Goal: Task Accomplishment & Management: Manage account settings

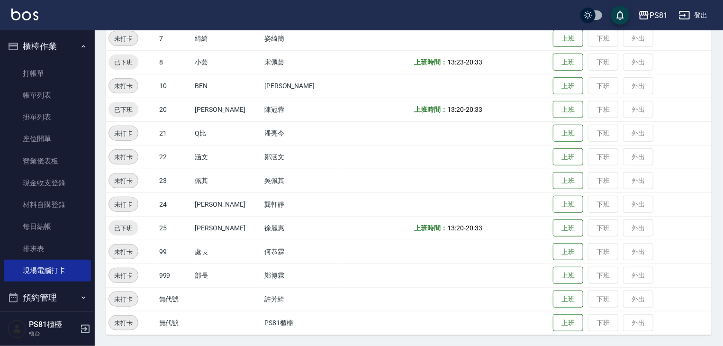
scroll to position [132, 0]
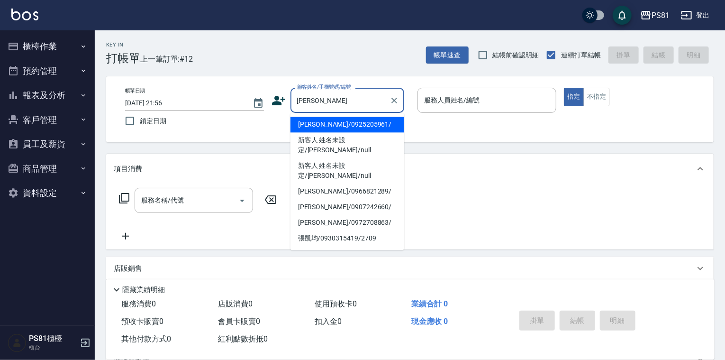
click at [331, 122] on li "張凱維/0925205961/" at bounding box center [347, 125] width 114 height 16
type input "張凱維/0925205961/"
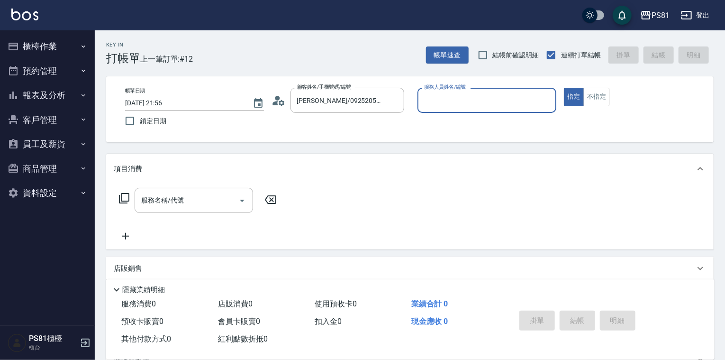
type input "丁若欣-6"
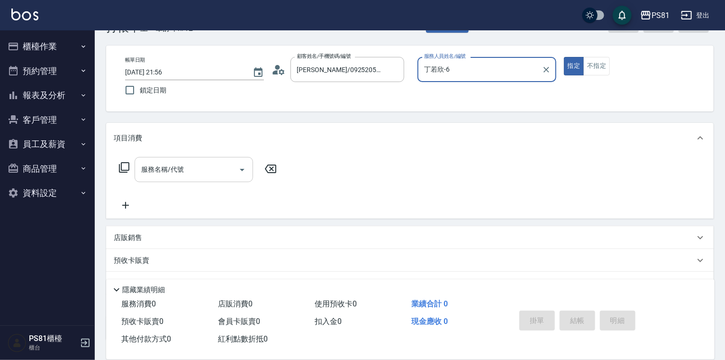
scroll to position [47, 0]
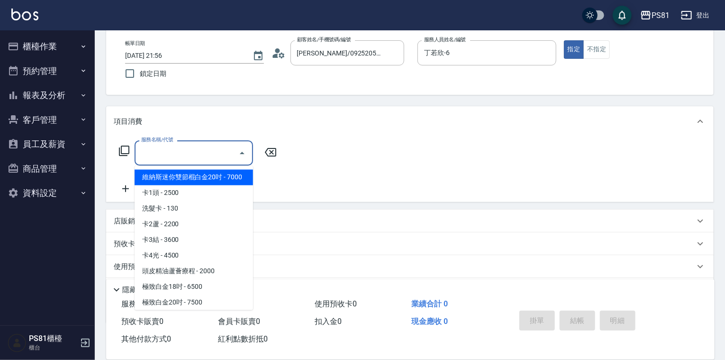
click at [194, 152] on input "服務名稱/代號" at bounding box center [187, 152] width 96 height 17
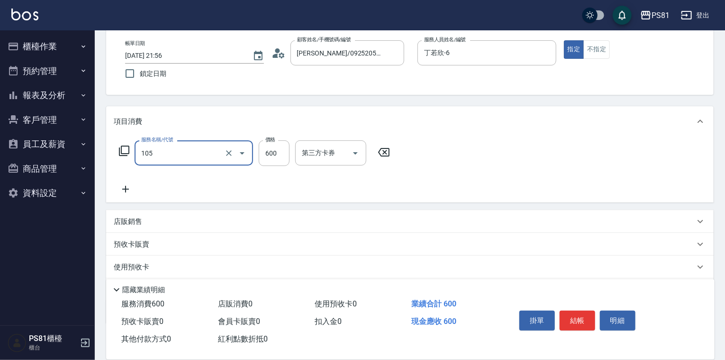
type input "A級洗剪600(105)"
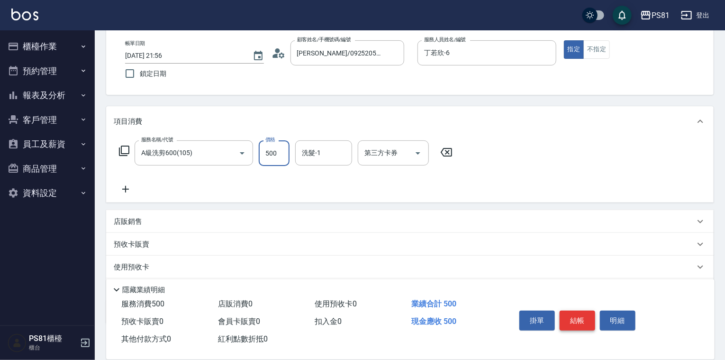
type input "500"
click at [585, 319] on button "結帳" at bounding box center [577, 320] width 36 height 20
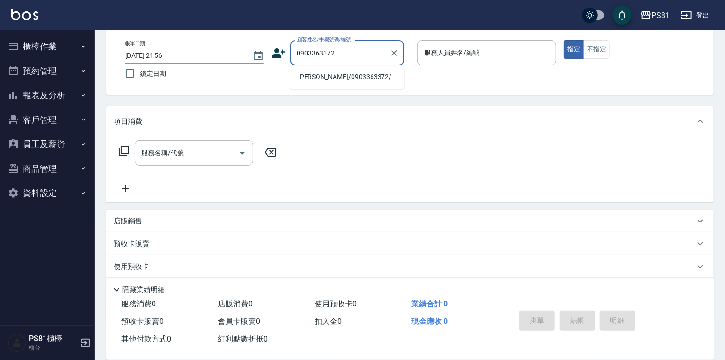
click at [351, 72] on li "吳小姐/0903363372/" at bounding box center [347, 77] width 114 height 16
type input "吳小姐/0903363372/"
type input "丁若欣-6"
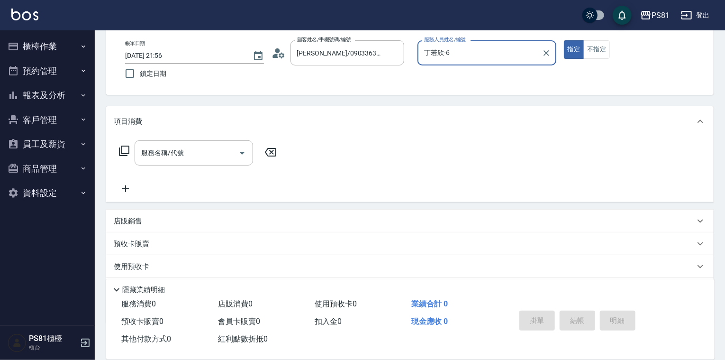
click at [564, 40] on button "指定" at bounding box center [574, 49] width 20 height 18
type button "true"
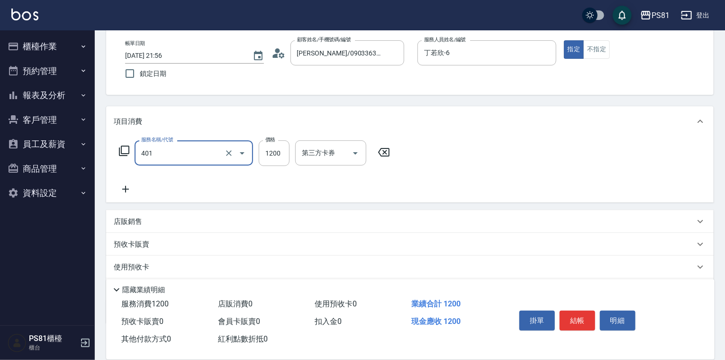
type input "基本染髮(401)"
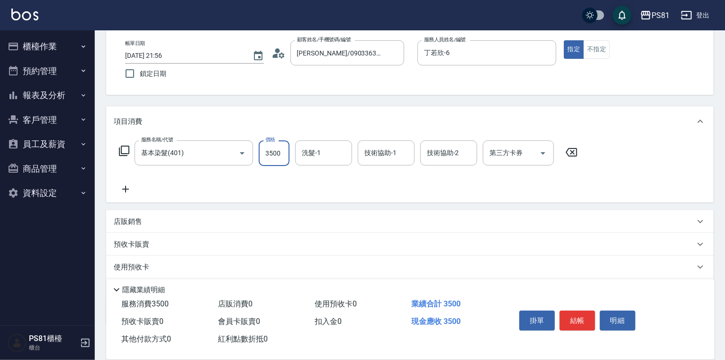
type input "3500"
type input "妍妍-20"
click at [583, 315] on button "結帳" at bounding box center [577, 320] width 36 height 20
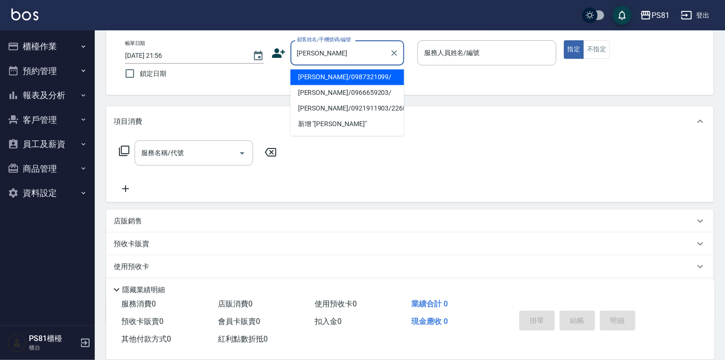
click at [323, 78] on li "陳凱昕/0987321099/" at bounding box center [347, 77] width 114 height 16
type input "陳凱昕/0987321099/"
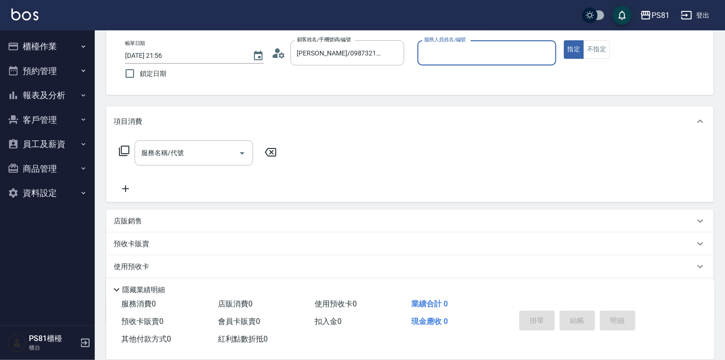
type input "丁若欣-6"
click at [564, 40] on button "指定" at bounding box center [574, 49] width 20 height 18
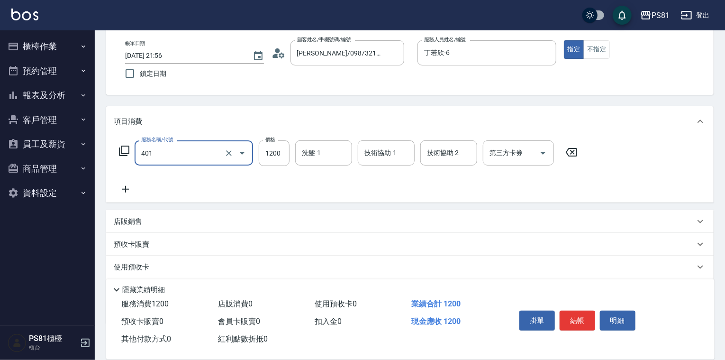
type input "基本染髮(401)"
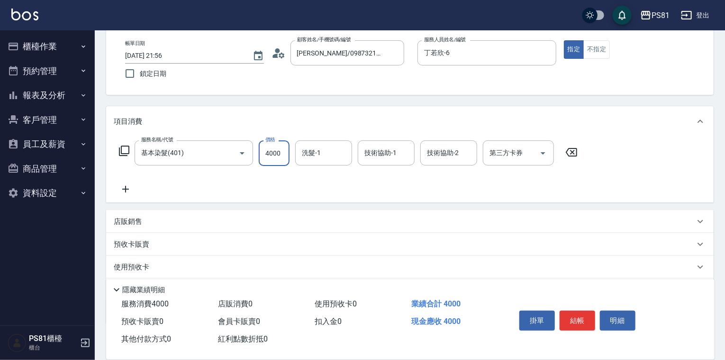
type input "4000"
type input "妍妍-20"
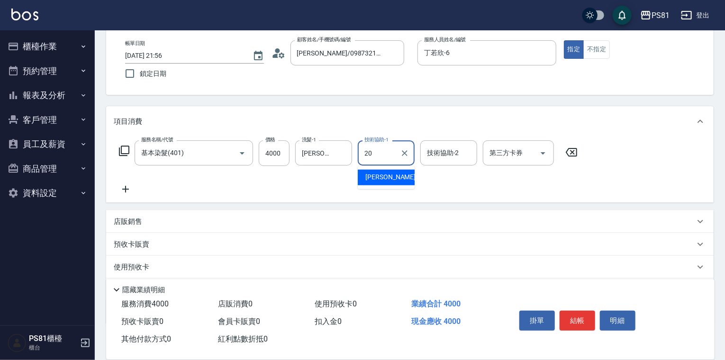
type input "妍妍-20"
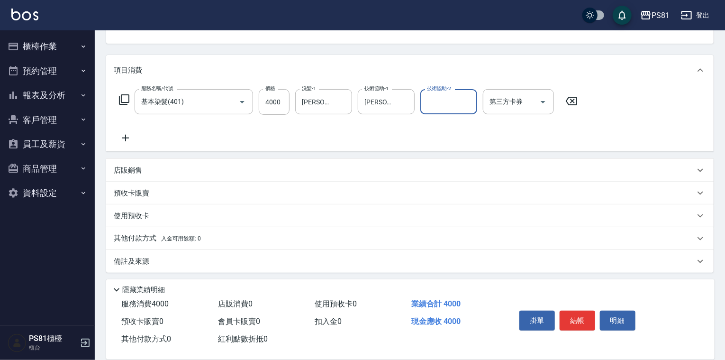
scroll to position [101, 0]
click at [186, 153] on div "項目消費 服務名稱/代號 基本染髮(401) 服務名稱/代號 價格 4000 價格 洗髮-1 妍妍-20 洗髮-1 技術協助-1 妍妍-20 技術協助-1 技…" at bounding box center [409, 160] width 607 height 217
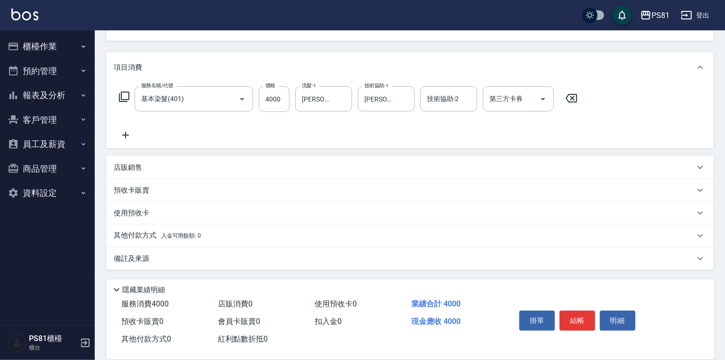
click at [188, 166] on div "店販銷售" at bounding box center [404, 167] width 581 height 10
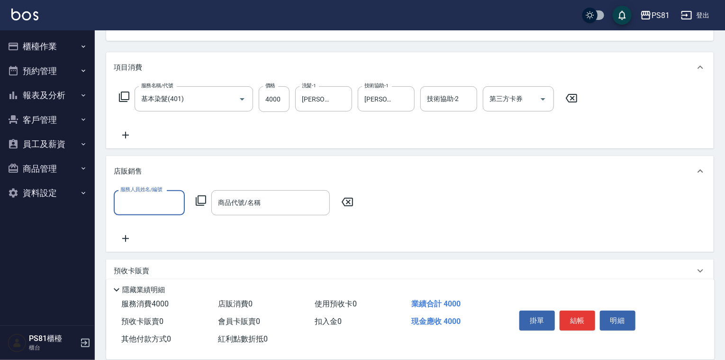
scroll to position [0, 0]
type input "妍妍-20"
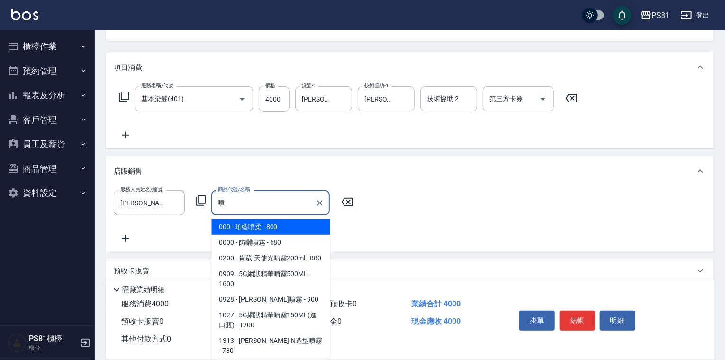
click at [265, 230] on span "000 - 珀藍噴柔 - 800" at bounding box center [270, 227] width 118 height 16
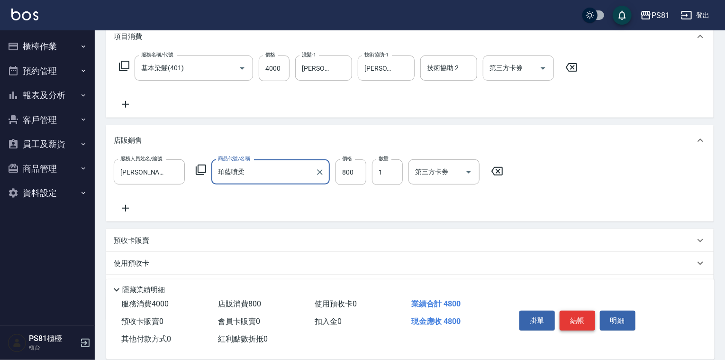
scroll to position [149, 0]
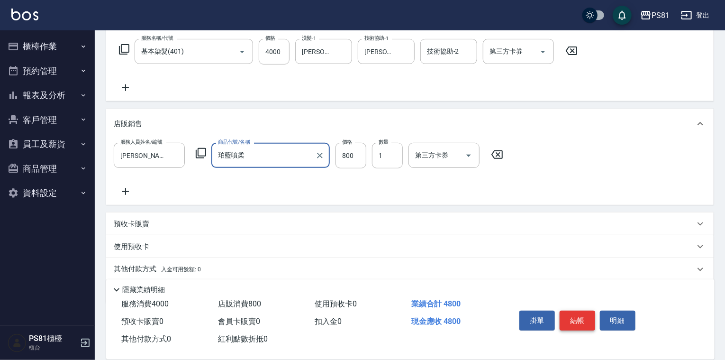
type input "珀藍噴柔"
click at [572, 313] on button "結帳" at bounding box center [577, 320] width 36 height 20
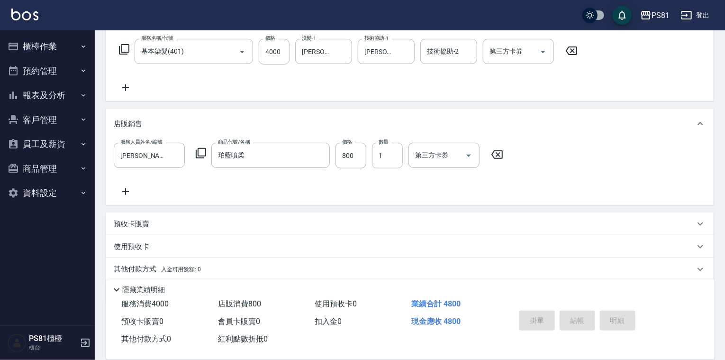
type input "2025/09/26 21:57"
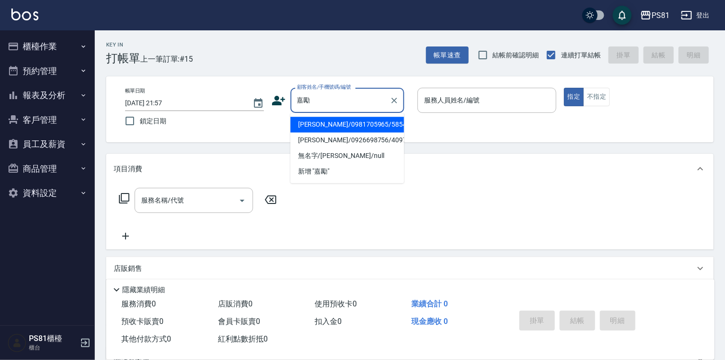
click at [335, 126] on li "洪嘉勵/0981705965/5854" at bounding box center [347, 125] width 114 height 16
type input "洪嘉勵/0981705965/5854"
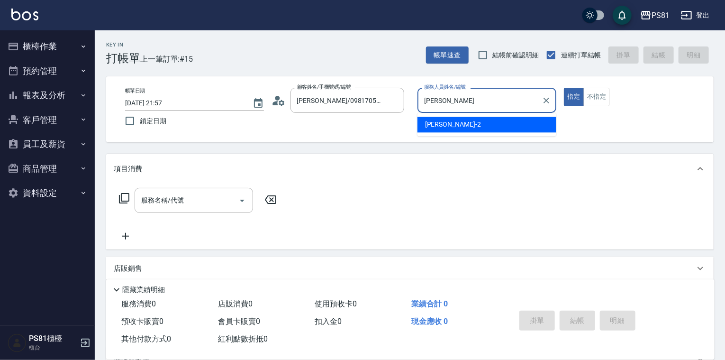
type input "采"
type input "丁若欣-6"
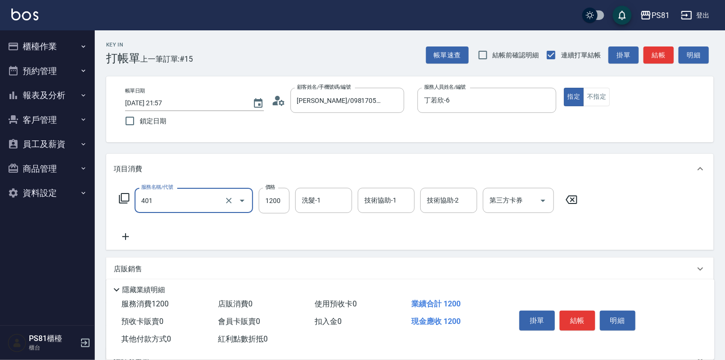
type input "基本染髮(401)"
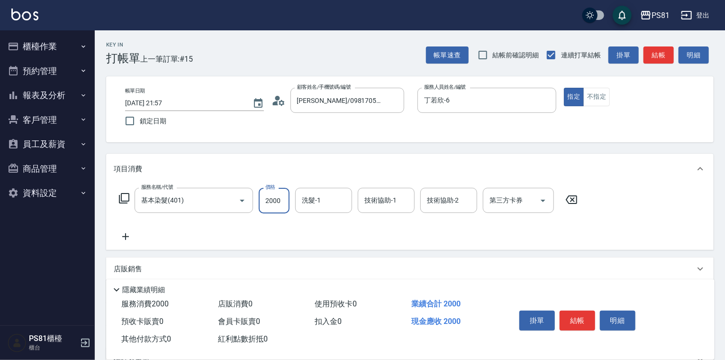
type input "2000"
type input "妍妍-20"
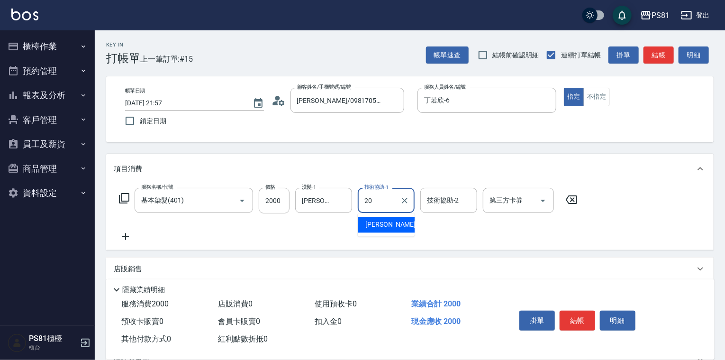
type input "妍妍-20"
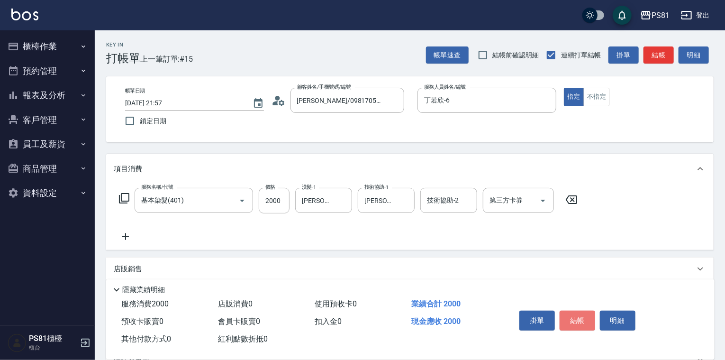
drag, startPoint x: 578, startPoint y: 315, endPoint x: 587, endPoint y: 326, distance: 14.9
click at [579, 315] on button "結帳" at bounding box center [577, 320] width 36 height 20
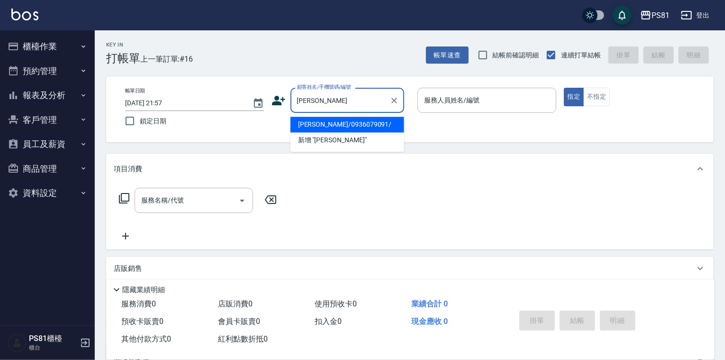
click at [326, 129] on li "吳祝華/0936079091/" at bounding box center [347, 125] width 114 height 16
type input "吳祝華/0936079091/"
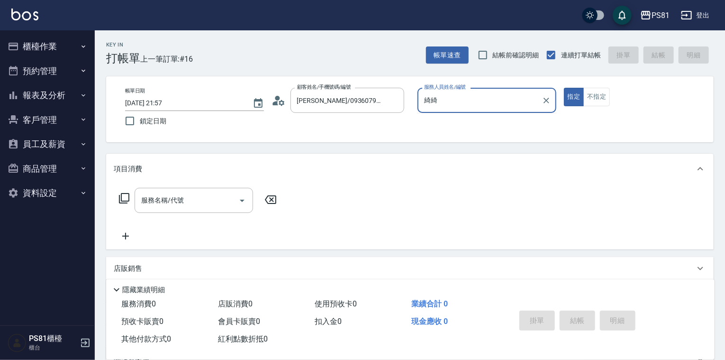
type input "綺"
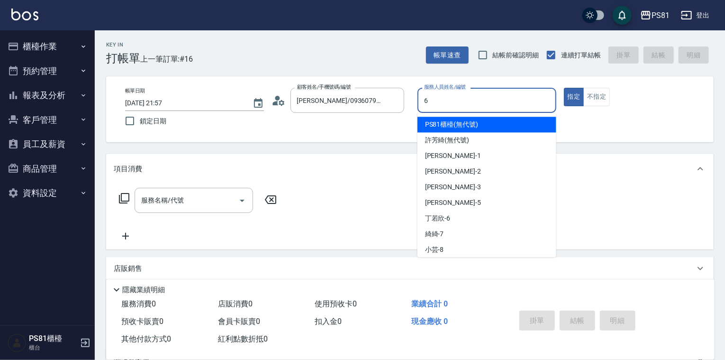
type input "丁若欣-6"
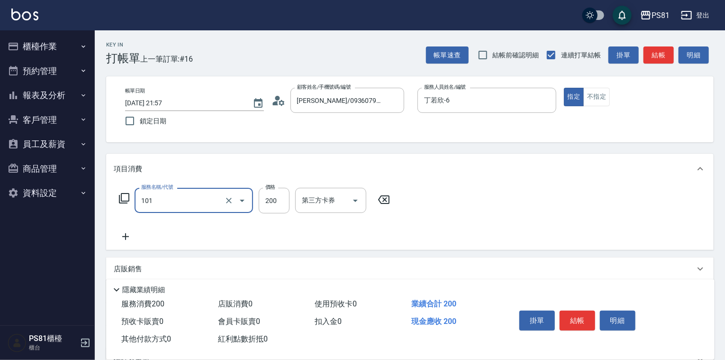
type input "一般洗髮(101)"
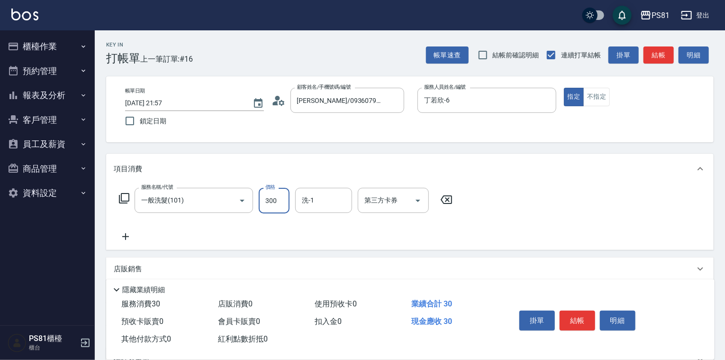
type input "300"
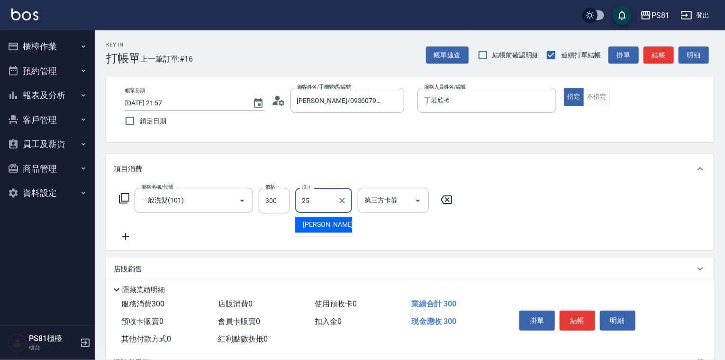
type input "妮可-25"
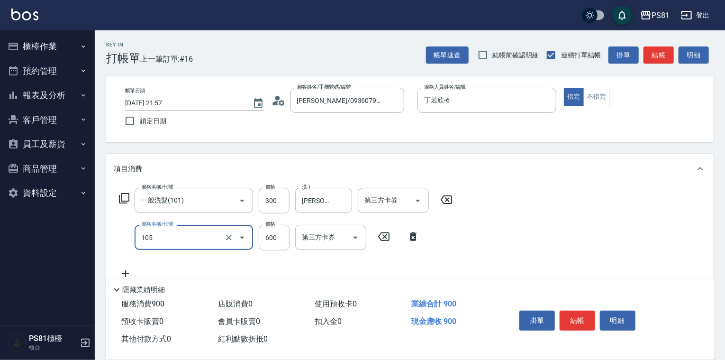
type input "A級洗剪600(105)"
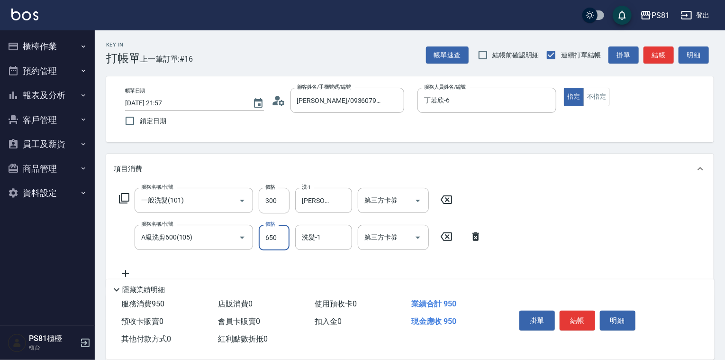
type input "650"
type input "妮可-25"
click at [567, 316] on button "結帳" at bounding box center [577, 320] width 36 height 20
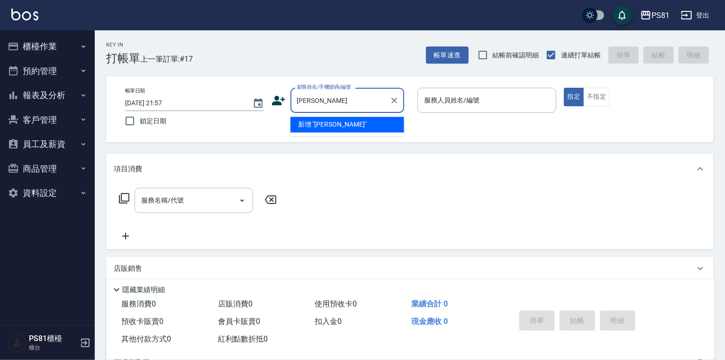
click at [320, 101] on input "施怡" at bounding box center [340, 100] width 91 height 17
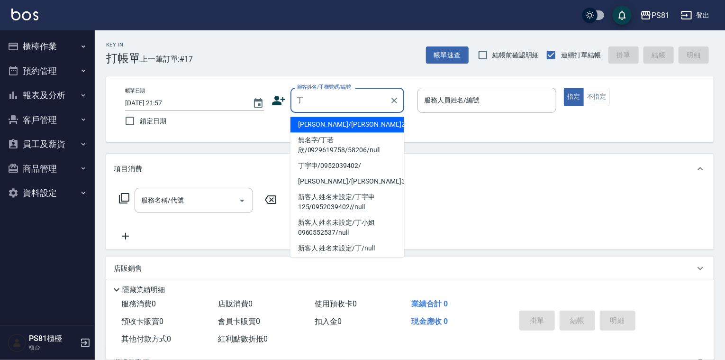
click at [315, 129] on li "林丁蔚/林丁蔚258/258" at bounding box center [347, 125] width 114 height 16
type input "林丁蔚/林丁蔚258/258"
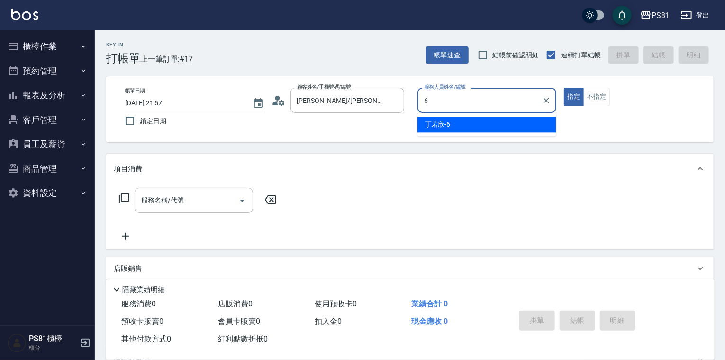
type input "丁若欣-6"
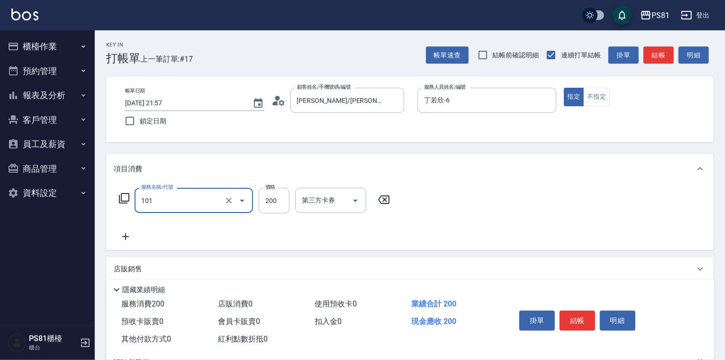
type input "一般洗髮(101)"
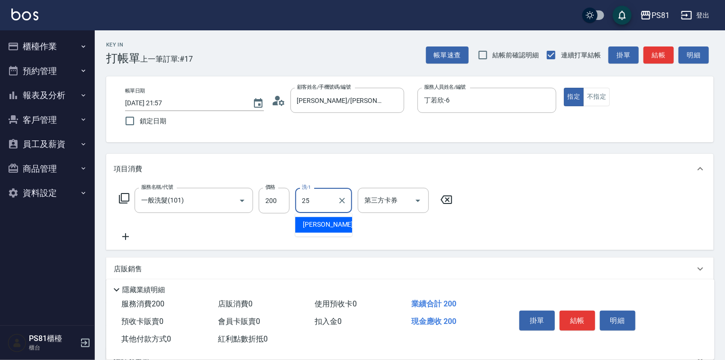
type input "妮可-25"
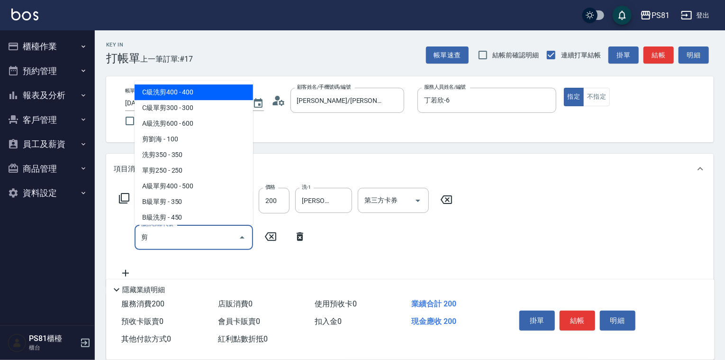
click at [193, 139] on span "剪劉海 - 100" at bounding box center [194, 140] width 118 height 16
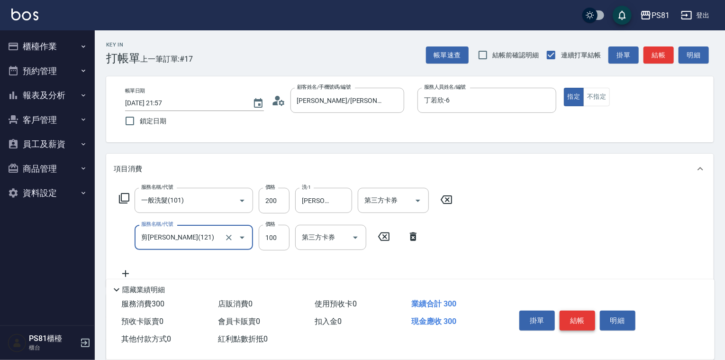
type input "剪劉海(121)"
drag, startPoint x: 575, startPoint y: 313, endPoint x: 591, endPoint y: 324, distance: 20.4
click at [574, 312] on button "結帳" at bounding box center [577, 320] width 36 height 20
type input "2025/09/26 21:58"
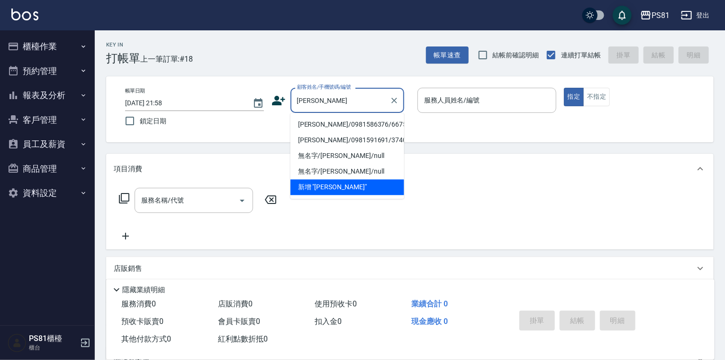
click at [371, 127] on li "鍾佩欣/0981586376/6675" at bounding box center [347, 125] width 114 height 16
type input "鍾佩欣/0981586376/6675"
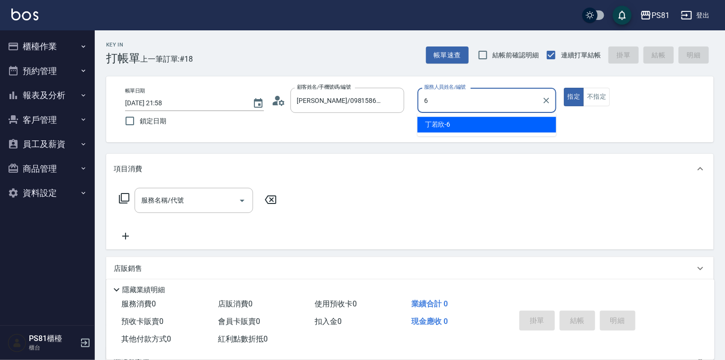
type input "丁若欣-6"
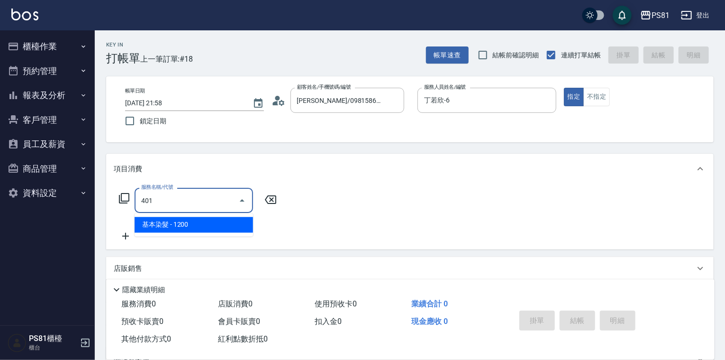
type input "基本染髮(401)"
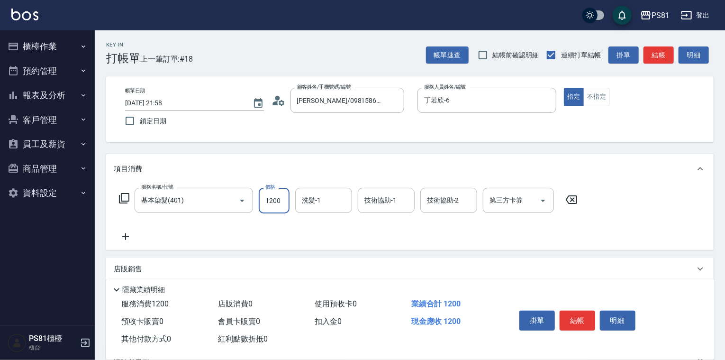
click at [278, 194] on input "1200" at bounding box center [274, 201] width 31 height 26
type input "4000"
type input "妮可-25"
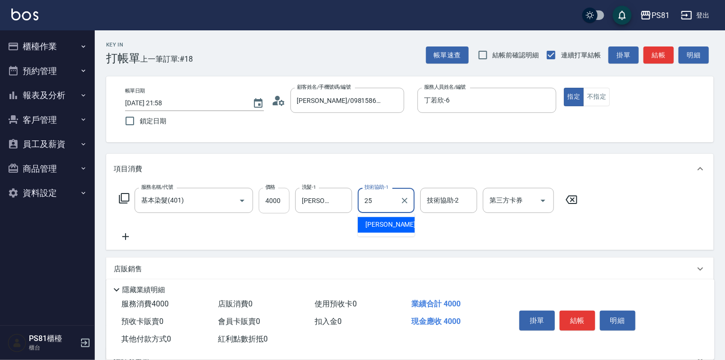
type input "妮可-25"
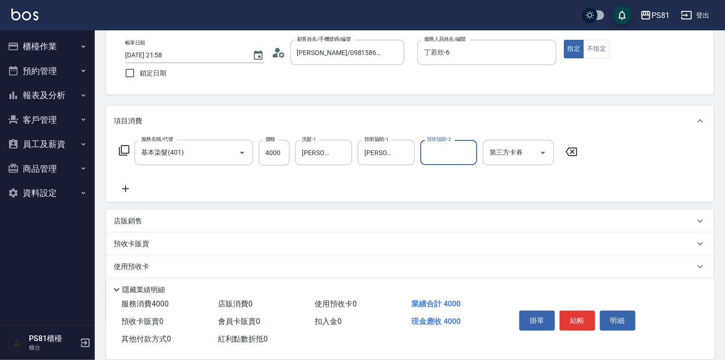
scroll to position [101, 0]
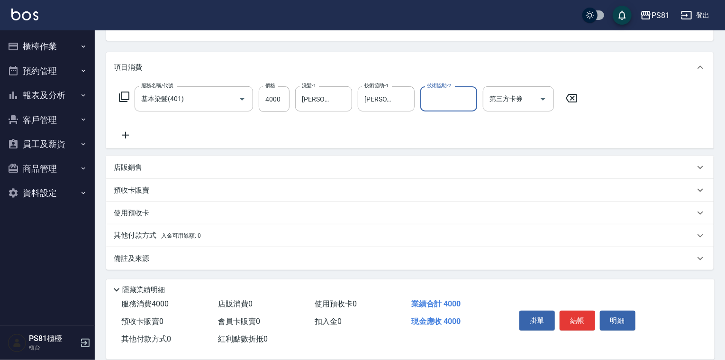
click at [171, 239] on p "其他付款方式 入金可用餘額: 0" at bounding box center [157, 235] width 87 height 10
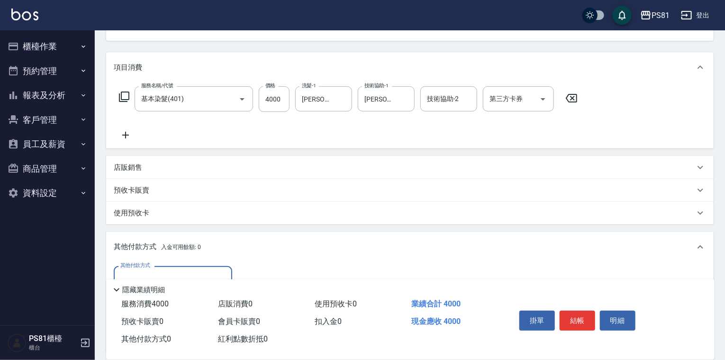
scroll to position [0, 0]
click at [164, 269] on div "其他付款方式" at bounding box center [173, 278] width 118 height 25
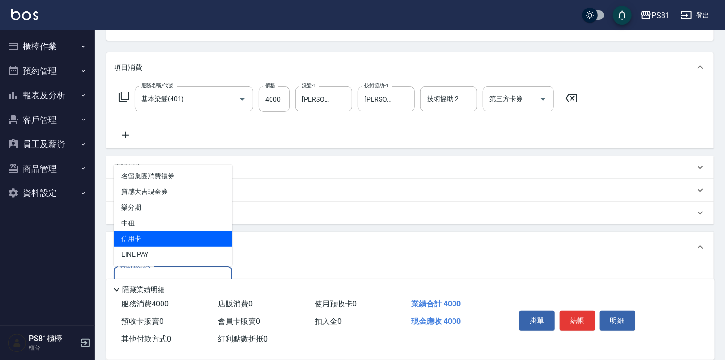
click at [157, 236] on span "信用卡" at bounding box center [173, 239] width 118 height 16
type input "信用卡"
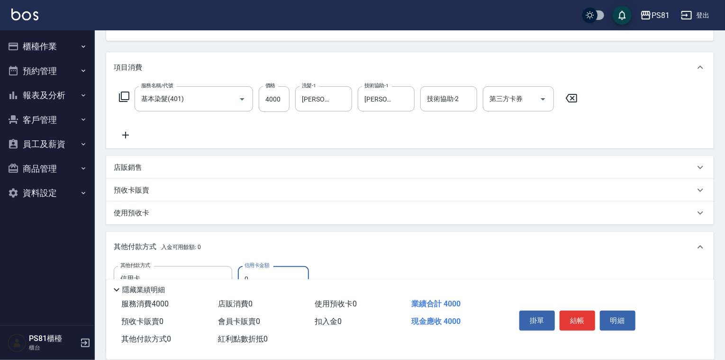
click at [265, 269] on input "0" at bounding box center [273, 279] width 71 height 26
click at [264, 269] on input "0" at bounding box center [273, 279] width 71 height 26
type input "4000"
click at [581, 316] on button "結帳" at bounding box center [577, 320] width 36 height 20
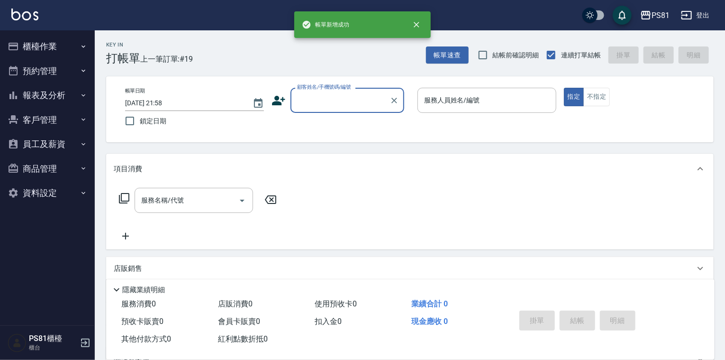
click at [282, 102] on icon at bounding box center [278, 100] width 14 height 14
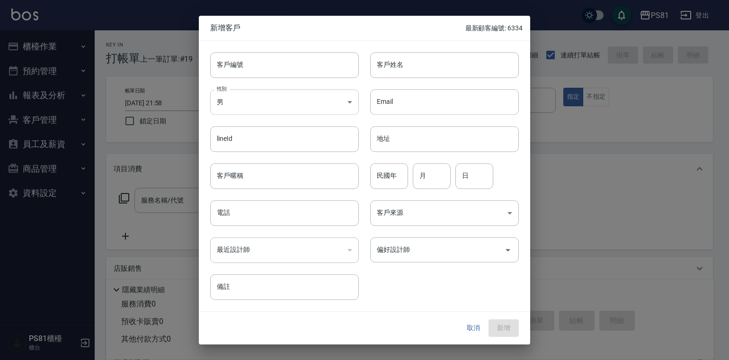
click at [248, 103] on body "PS81 登出 櫃檯作業 打帳單 帳單列表 掛單列表 座位開單 營業儀表板 現金收支登錄 材料自購登錄 每日結帳 排班表 現場電腦打卡 預約管理 預約管理 單…" at bounding box center [364, 230] width 729 height 460
click at [235, 162] on li "女" at bounding box center [284, 158] width 149 height 16
type input "FEMALE"
click at [251, 214] on input "電話" at bounding box center [284, 213] width 149 height 26
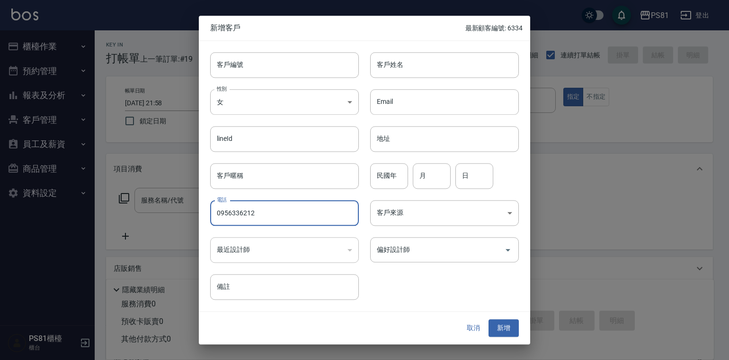
click at [251, 214] on input "0956336212" at bounding box center [284, 213] width 149 height 26
type input "0956336212"
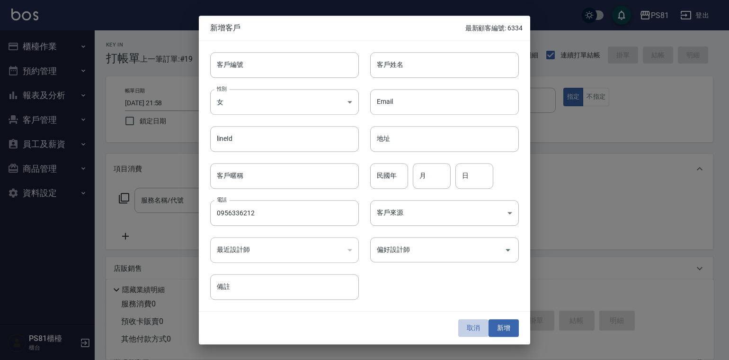
click at [479, 326] on button "取消" at bounding box center [474, 328] width 30 height 18
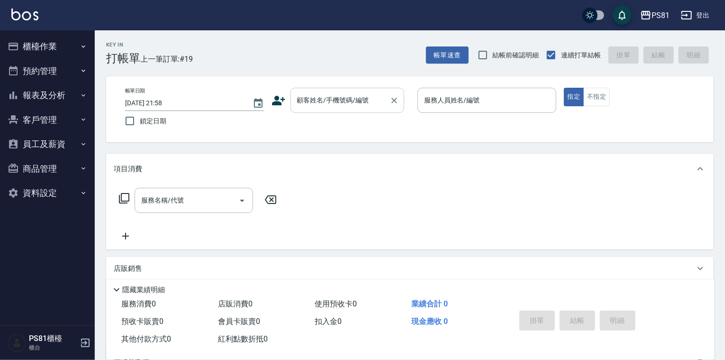
click at [343, 110] on div "顧客姓名/手機號碼/編號" at bounding box center [347, 100] width 114 height 25
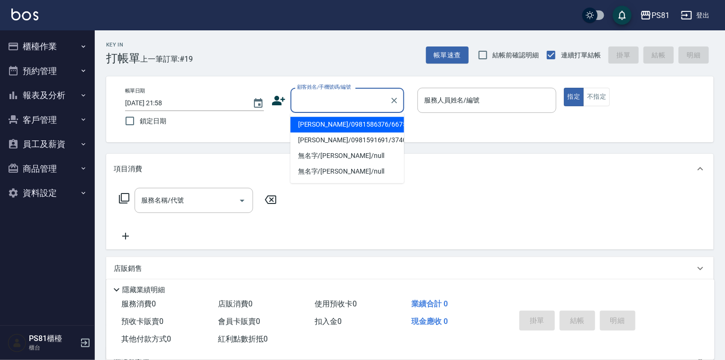
paste input "0956336212"
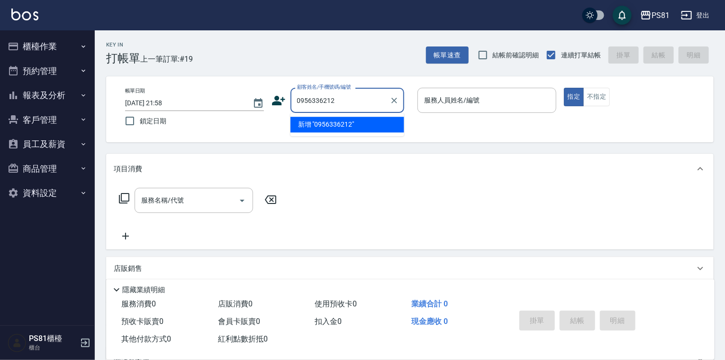
type input "0956336212"
click at [271, 99] on div "帳單日期 2025/09/26 21:58 鎖定日期 顧客姓名/手機號碼/編號 顧客姓名/手機號碼/編號 服務人員姓名/編號 服務人員姓名/編號 指定 不指定" at bounding box center [409, 109] width 585 height 43
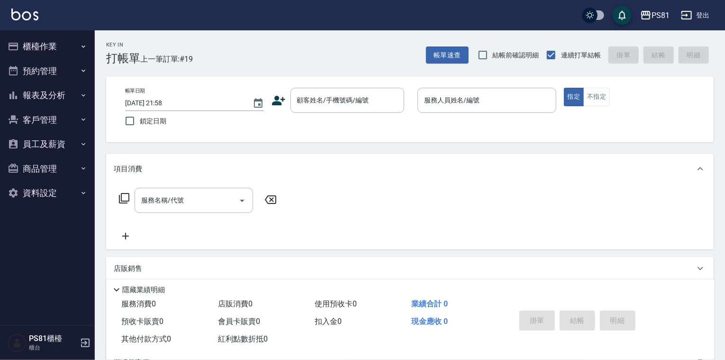
click at [275, 102] on icon at bounding box center [278, 100] width 13 height 9
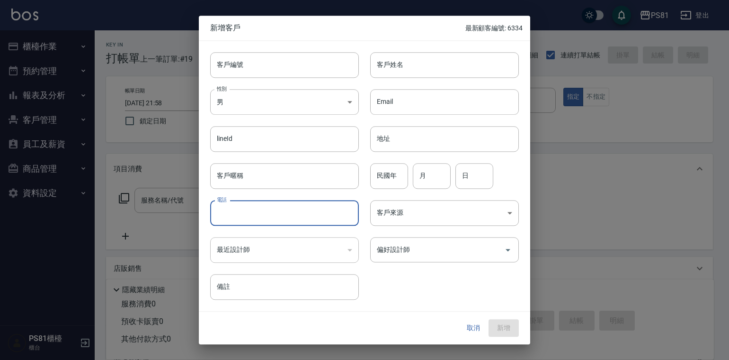
click at [245, 218] on input "電話" at bounding box center [284, 213] width 149 height 26
paste input "0956336212"
type input "0956336212"
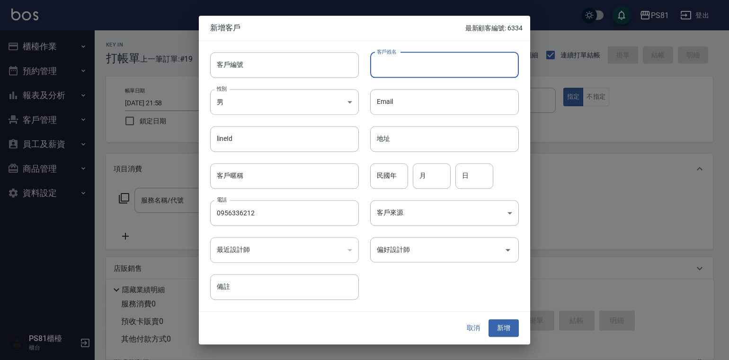
click at [388, 64] on input "客戶姓名" at bounding box center [444, 65] width 149 height 26
click at [418, 65] on input "黃靖雯" at bounding box center [444, 65] width 149 height 26
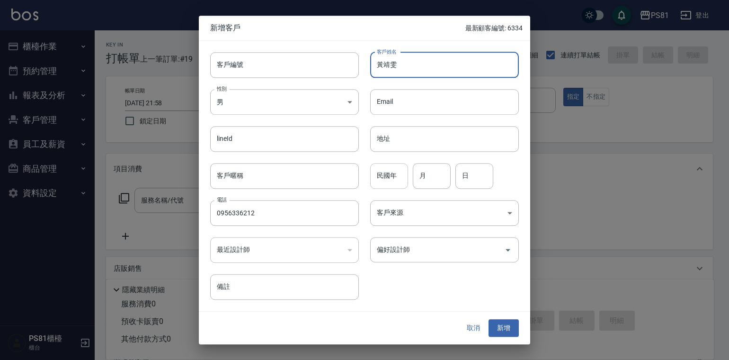
type input "黃靖雯"
click at [385, 174] on input "民國年" at bounding box center [389, 176] width 38 height 26
type input "80"
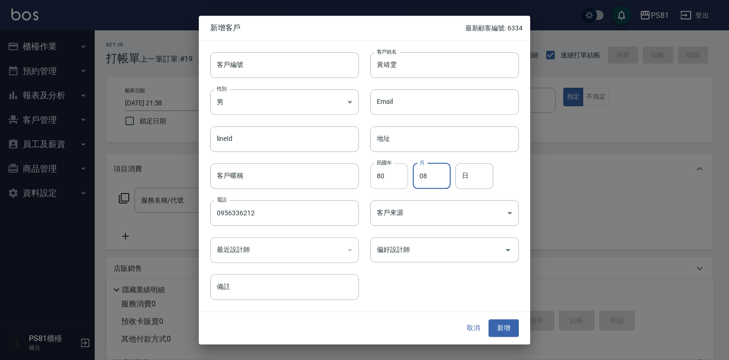
type input "08"
click at [420, 240] on div "偏好設計師" at bounding box center [444, 249] width 149 height 25
type input "30"
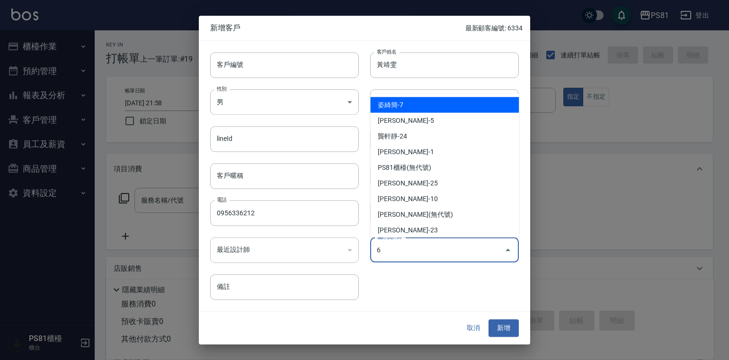
type input "[PERSON_NAME]"
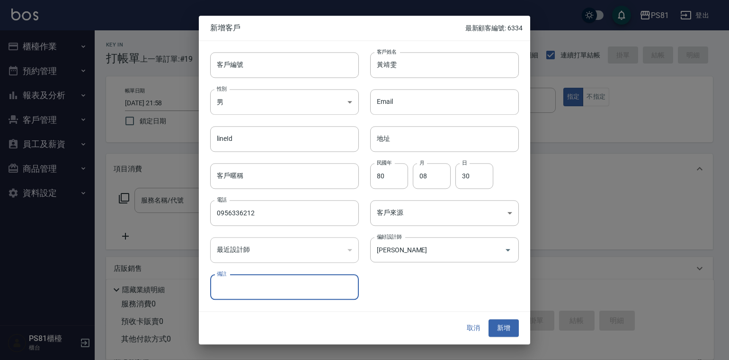
click at [505, 332] on button "新增" at bounding box center [504, 328] width 30 height 18
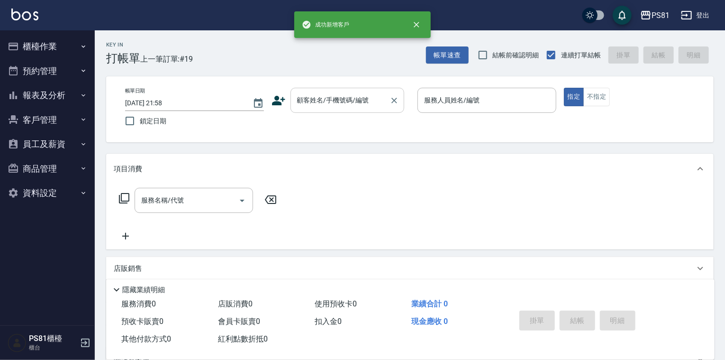
click at [305, 101] on input "顧客姓名/手機號碼/編號" at bounding box center [340, 100] width 91 height 17
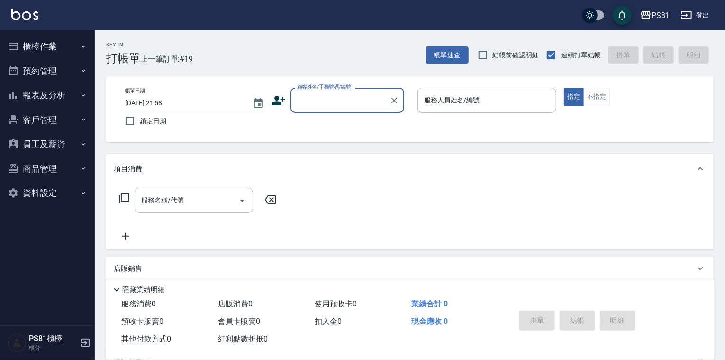
paste input "黃靖雯"
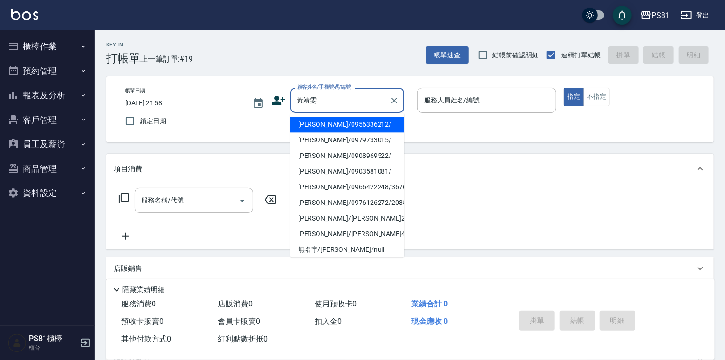
click at [317, 126] on li "黃靖雯/0956336212/" at bounding box center [347, 125] width 114 height 16
type input "黃靖雯/0956336212/"
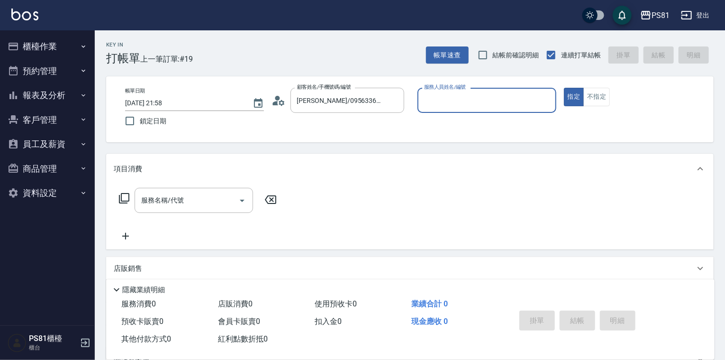
type input "丁若欣-6"
click at [564, 88] on button "指定" at bounding box center [574, 97] width 20 height 18
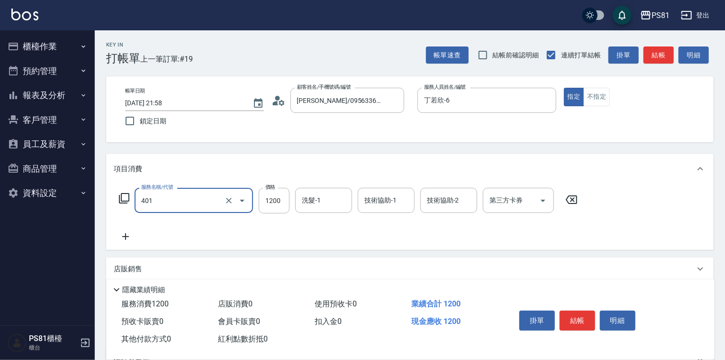
type input "基本染髮(401)"
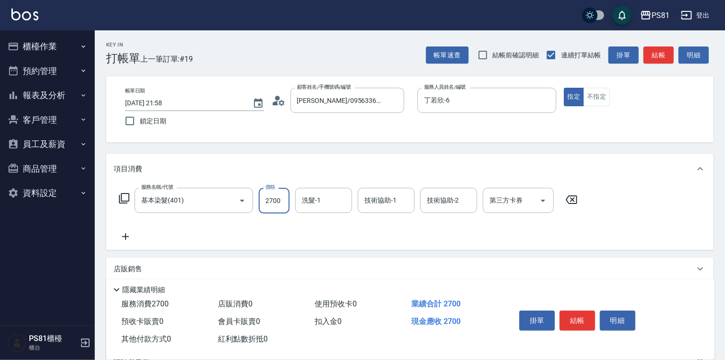
type input "2700"
type input "妍妍-20"
click at [375, 193] on input "采蓮-2" at bounding box center [379, 200] width 34 height 17
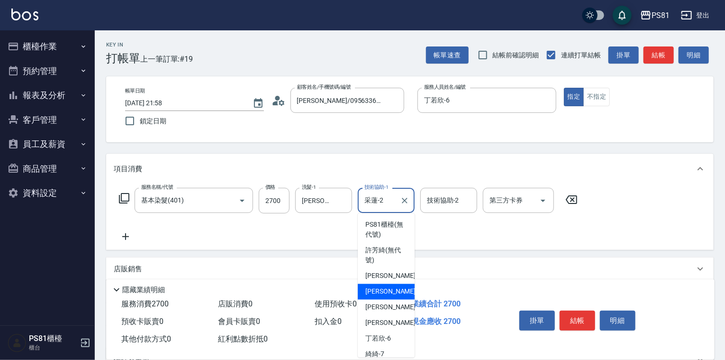
click at [375, 193] on input "采蓮-2" at bounding box center [379, 200] width 34 height 17
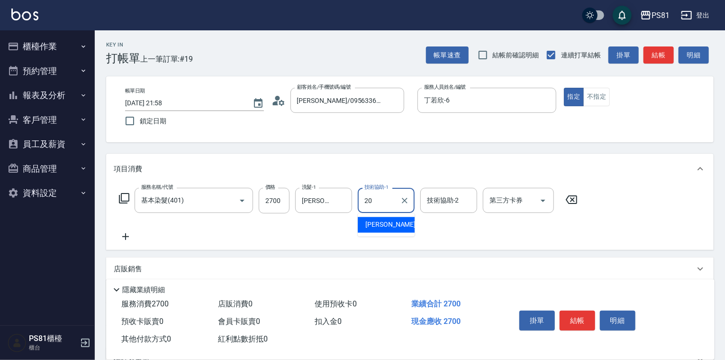
type input "妍妍-20"
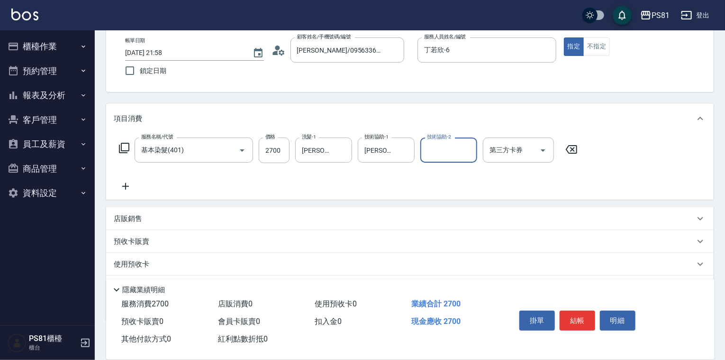
scroll to position [101, 0]
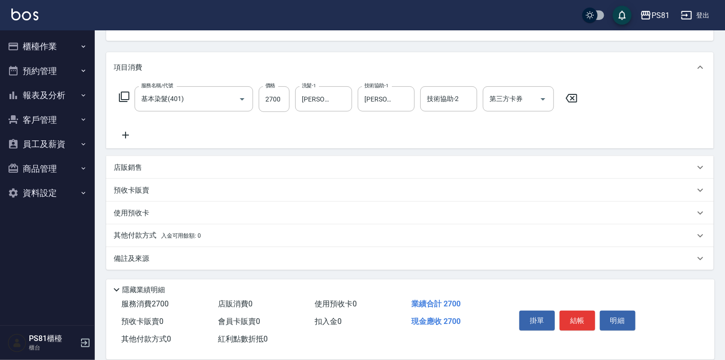
drag, startPoint x: 157, startPoint y: 237, endPoint x: 156, endPoint y: 243, distance: 6.7
click at [157, 238] on p "其他付款方式 入金可用餘額: 0" at bounding box center [157, 235] width 87 height 10
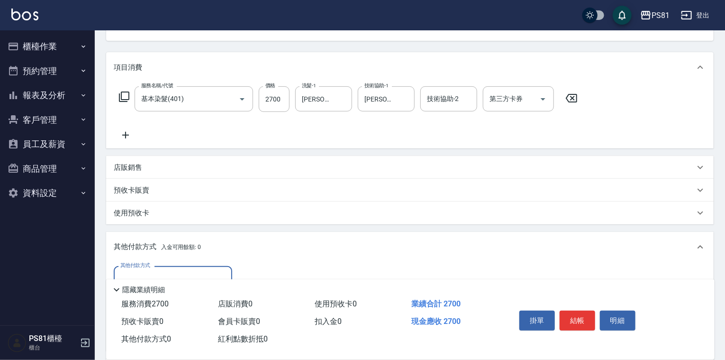
scroll to position [0, 0]
click at [142, 268] on label "其他付款方式" at bounding box center [135, 264] width 30 height 7
click at [142, 270] on input "其他付款方式" at bounding box center [173, 278] width 110 height 17
click at [142, 270] on div "其他付款方式" at bounding box center [173, 278] width 118 height 25
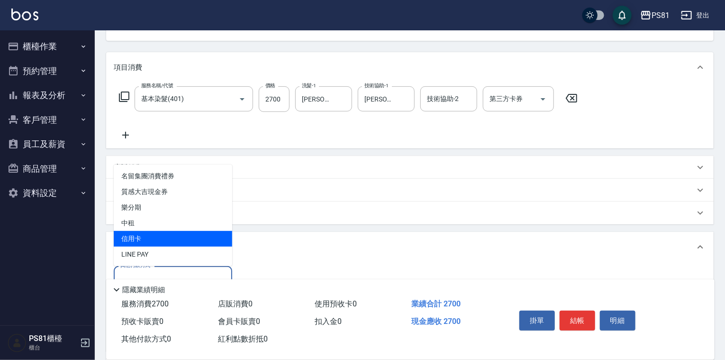
drag, startPoint x: 138, startPoint y: 244, endPoint x: 221, endPoint y: 256, distance: 83.7
click at [139, 244] on span "信用卡" at bounding box center [173, 239] width 118 height 16
type input "信用卡"
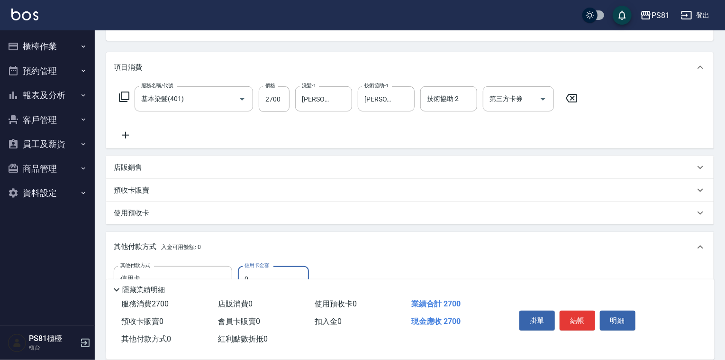
click at [261, 273] on input "0" at bounding box center [273, 279] width 71 height 26
type input "2700"
click at [567, 317] on button "結帳" at bounding box center [577, 320] width 36 height 20
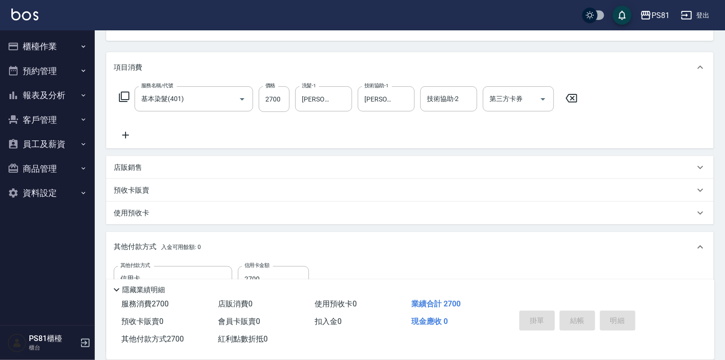
type input "2025/09/26 21:59"
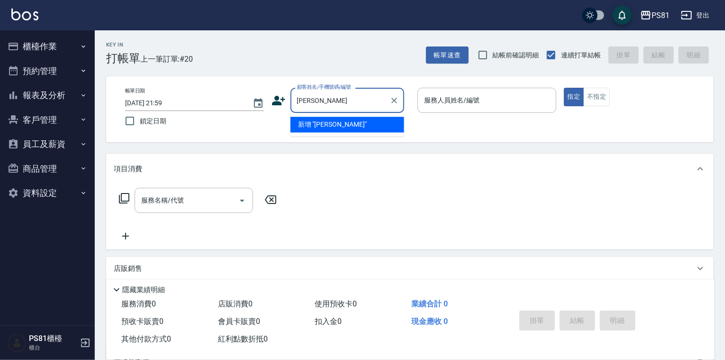
click at [366, 102] on input "洪宣" at bounding box center [340, 100] width 91 height 17
click at [350, 125] on li "洪亘妮/0989640113/7932" at bounding box center [347, 125] width 114 height 16
type input "洪亘妮/0989640113/7932"
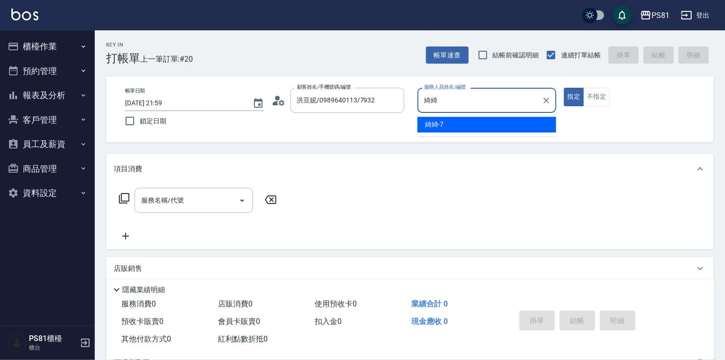
type input "綺"
type input "丁若欣-6"
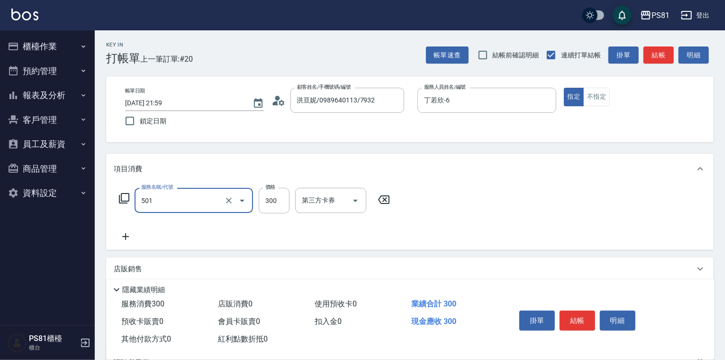
type input "自備護髮(501)"
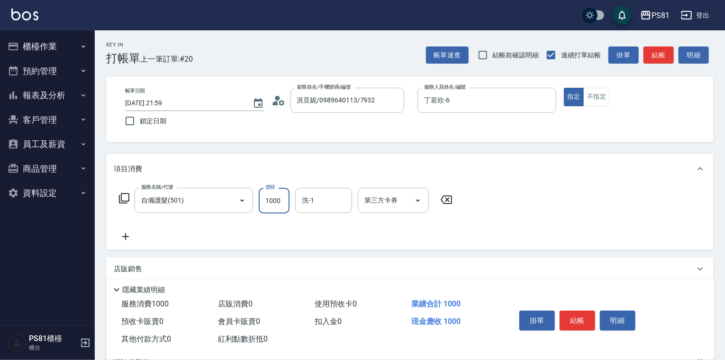
type input "1000"
type input "妮可-25"
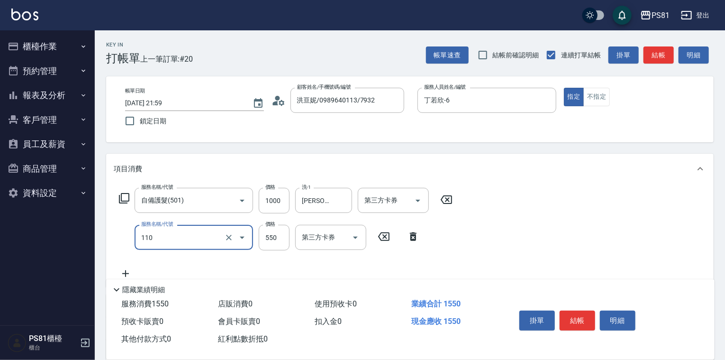
type input "去角質(抗油)(110)"
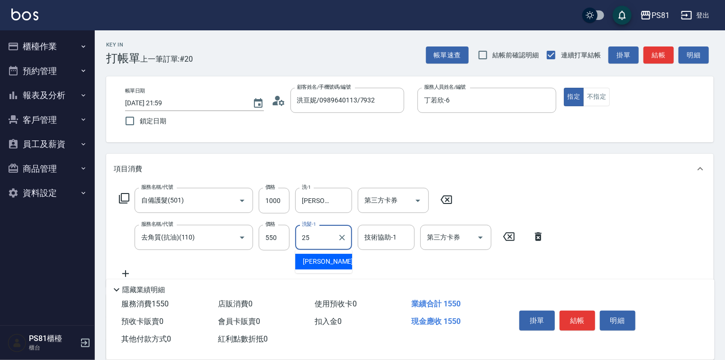
type input "妮可-25"
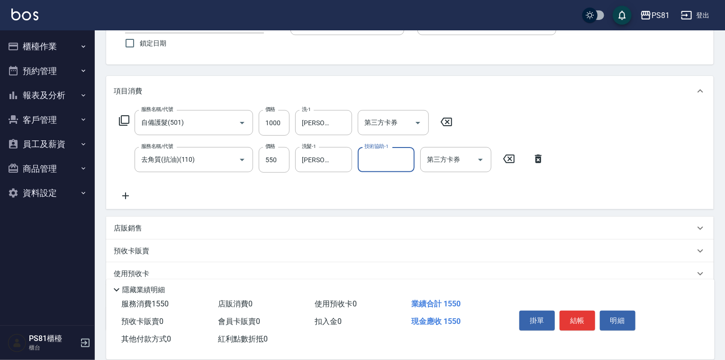
scroll to position [95, 0]
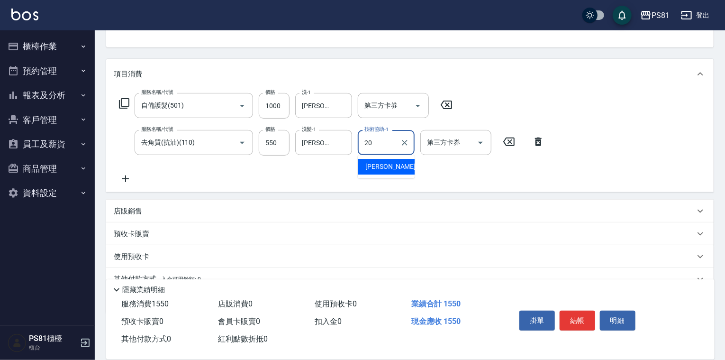
type input "妍妍-20"
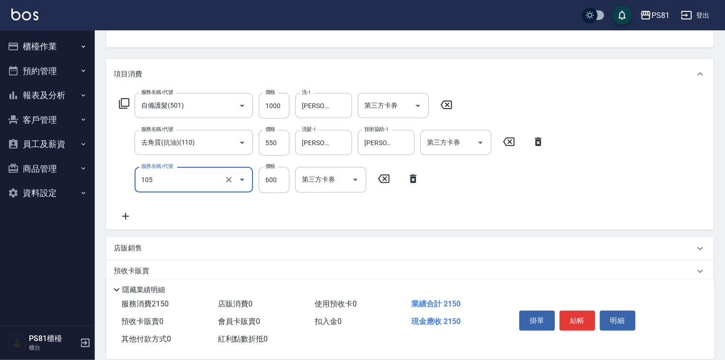
type input "A級洗剪600(105)"
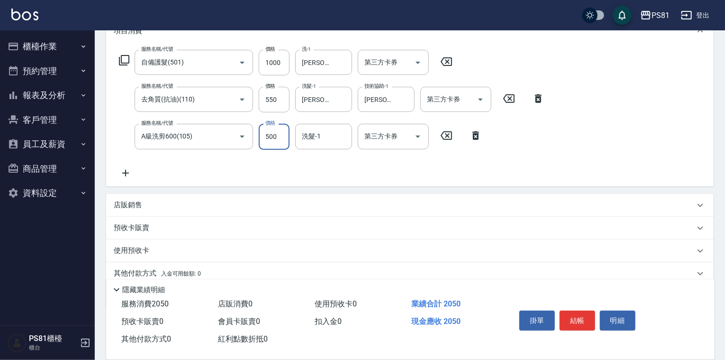
scroll to position [175, 0]
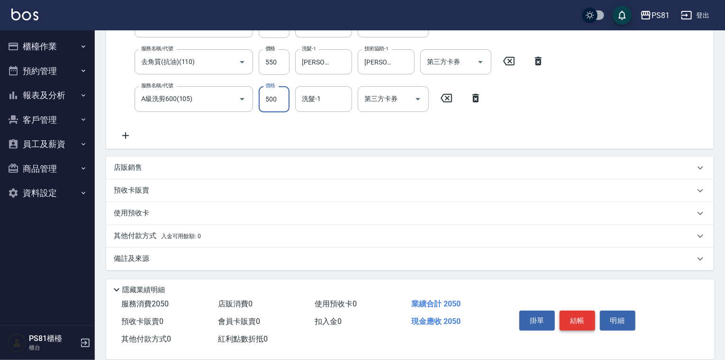
type input "500"
drag, startPoint x: 580, startPoint y: 316, endPoint x: 575, endPoint y: 319, distance: 5.8
click at [579, 317] on button "結帳" at bounding box center [577, 320] width 36 height 20
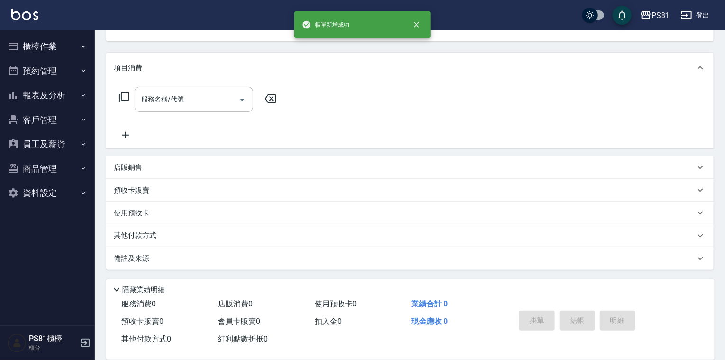
scroll to position [0, 0]
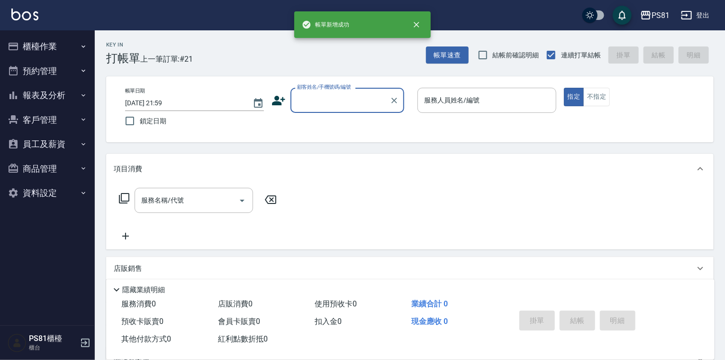
click at [64, 44] on button "櫃檯作業" at bounding box center [47, 46] width 87 height 25
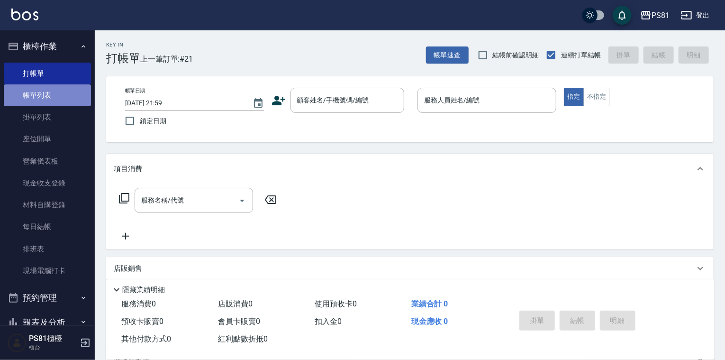
click at [82, 93] on link "帳單列表" at bounding box center [47, 95] width 87 height 22
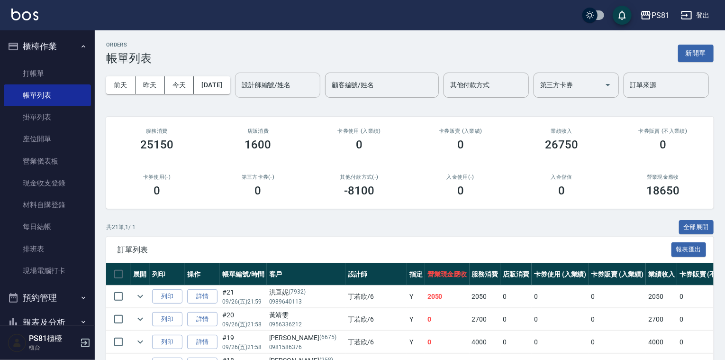
click at [239, 93] on input "設計師編號/姓名" at bounding box center [277, 85] width 77 height 17
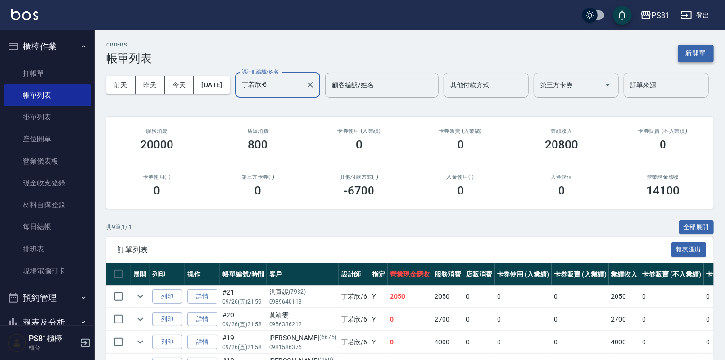
type input "丁若欣-6"
click at [699, 58] on button "新開單" at bounding box center [696, 54] width 36 height 18
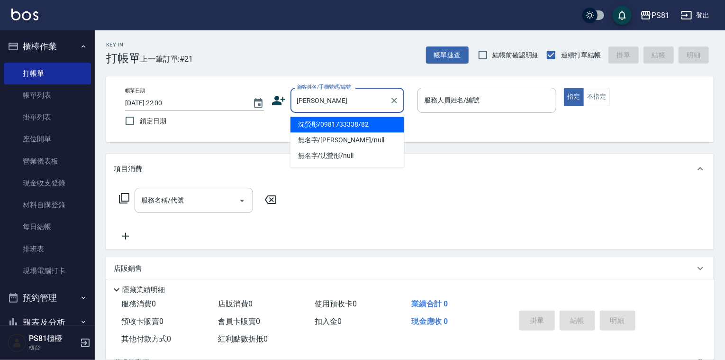
click at [382, 124] on li "沈螢彤/0981733338/82" at bounding box center [347, 125] width 114 height 16
type input "沈螢彤/0981733338/82"
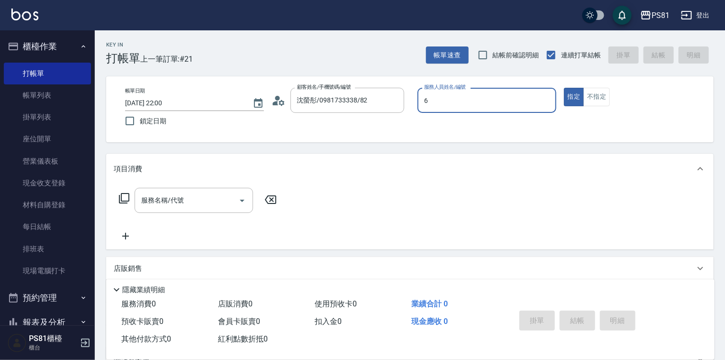
type input "丁若欣-6"
type button "true"
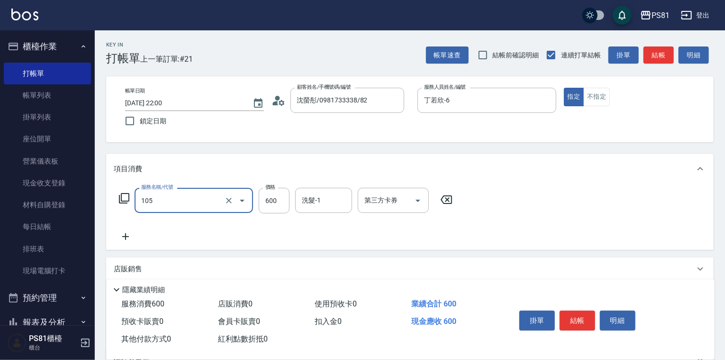
type input "A級洗剪600(105)"
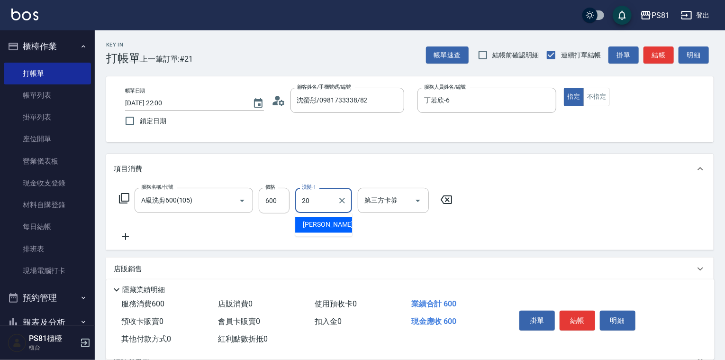
type input "妍妍-20"
click at [596, 321] on div "掛單 結帳 明細" at bounding box center [577, 321] width 124 height 30
click at [584, 322] on button "結帳" at bounding box center [577, 320] width 36 height 20
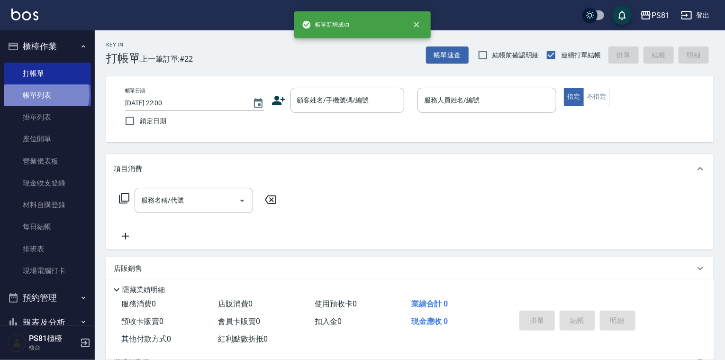
click at [45, 94] on link "帳單列表" at bounding box center [47, 95] width 87 height 22
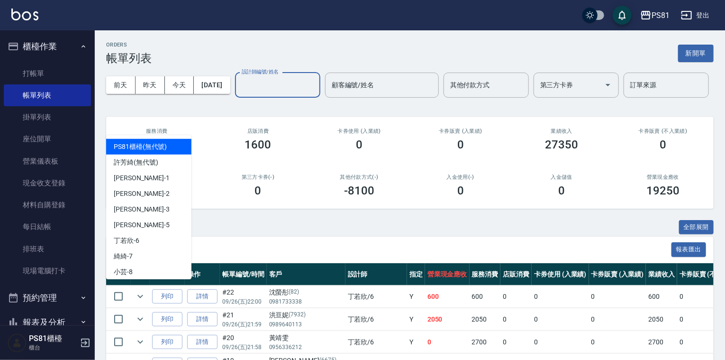
click at [239, 93] on input "設計師編號/姓名" at bounding box center [277, 85] width 77 height 17
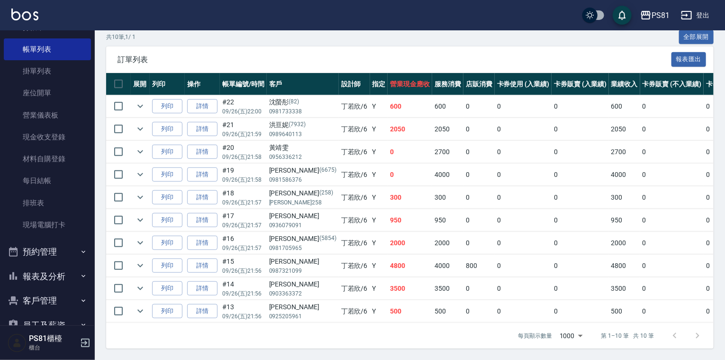
scroll to position [117, 0]
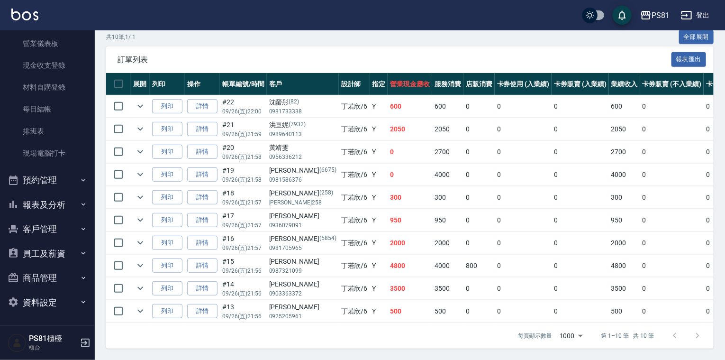
type input "丁若欣-6"
click at [63, 196] on button "報表及分析" at bounding box center [47, 204] width 87 height 25
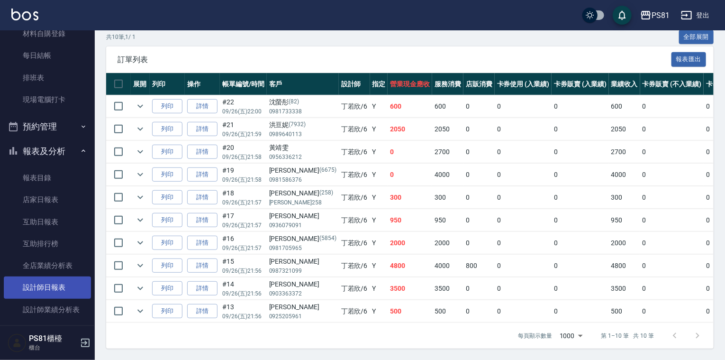
scroll to position [260, 0]
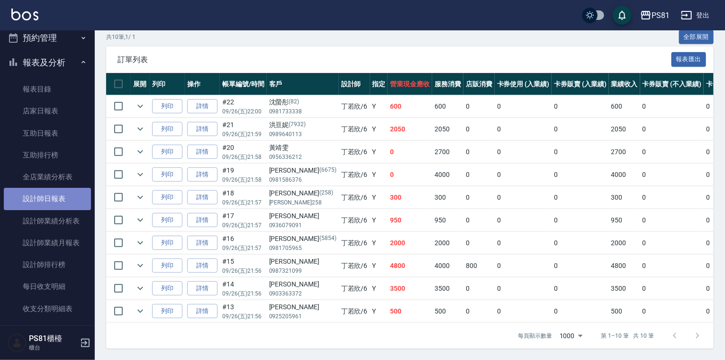
click at [66, 199] on link "設計師日報表" at bounding box center [47, 199] width 87 height 22
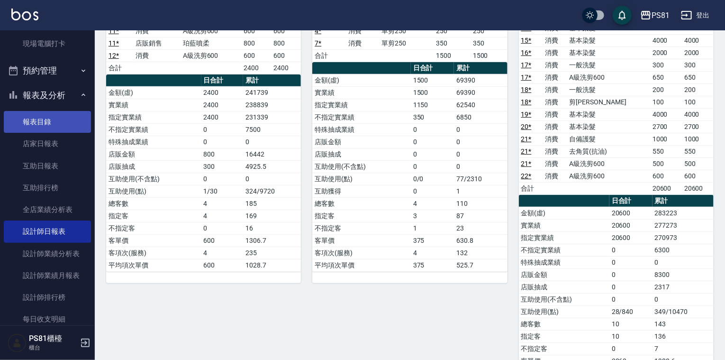
scroll to position [212, 0]
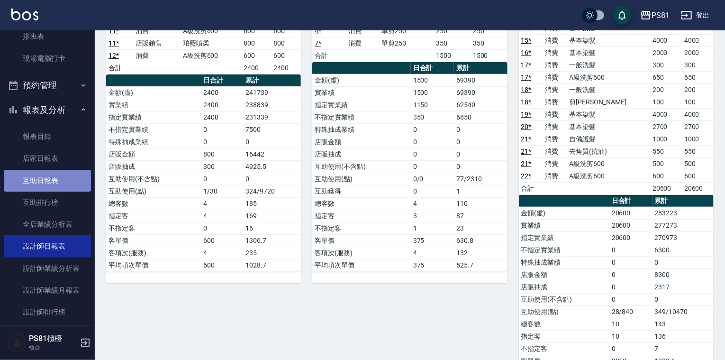
click at [55, 177] on link "互助日報表" at bounding box center [47, 181] width 87 height 22
